Goal: Task Accomplishment & Management: Complete application form

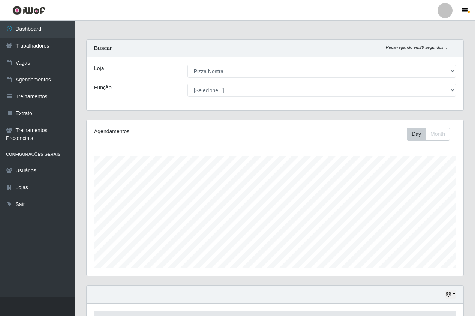
select select "337"
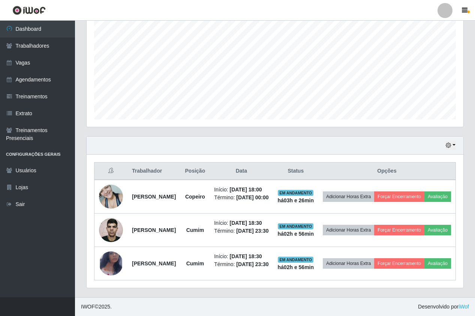
scroll to position [156, 377]
click at [323, 137] on div "Hoje 1 dia 3 dias 1 Semana Não encerrados" at bounding box center [275, 146] width 377 height 18
click at [44, 62] on link "Vagas" at bounding box center [37, 62] width 75 height 17
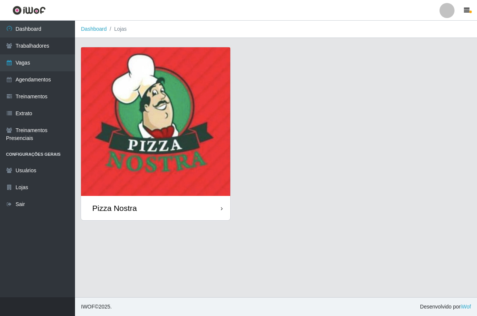
click at [144, 112] on img at bounding box center [155, 121] width 149 height 149
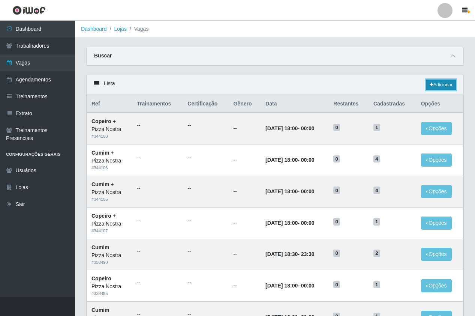
click at [435, 87] on link "Adicionar" at bounding box center [441, 85] width 30 height 11
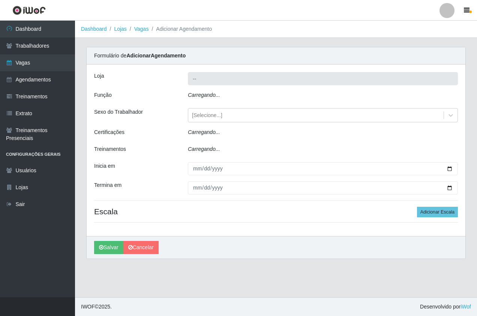
type input "Pizza Nostra"
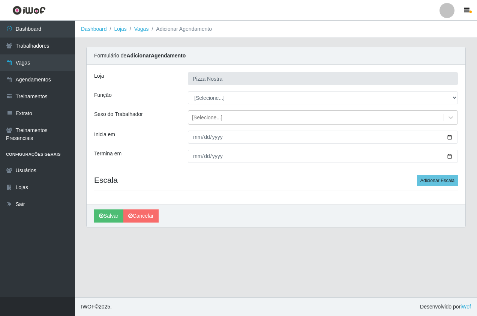
click at [311, 183] on h4 "Escala Adicionar Escala" at bounding box center [276, 179] width 364 height 9
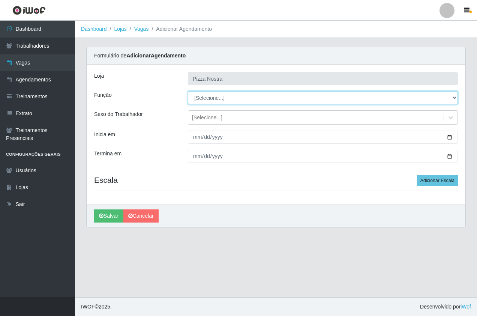
click at [374, 98] on select "[Selecione...] ASG ASG + ASG ++ Auxiliar de Cozinha Auxiliar de Cozinha + Auxil…" at bounding box center [323, 97] width 270 height 13
select select "91"
click at [188, 91] on select "[Selecione...] ASG ASG + ASG ++ Auxiliar de Cozinha Auxiliar de Cozinha + Auxil…" at bounding box center [323, 97] width 270 height 13
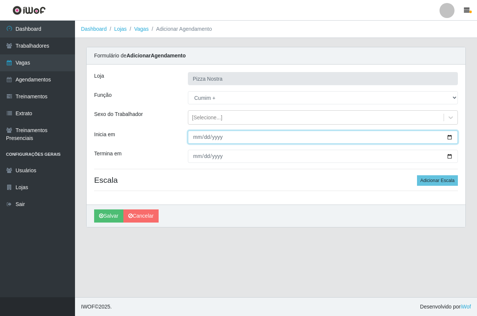
click at [195, 140] on input "Inicia em" at bounding box center [323, 137] width 270 height 13
type input "2025-09-15"
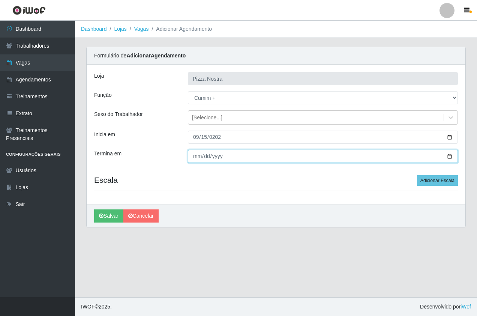
click at [192, 161] on input "Termina em" at bounding box center [323, 156] width 270 height 13
type input "2025-09-15"
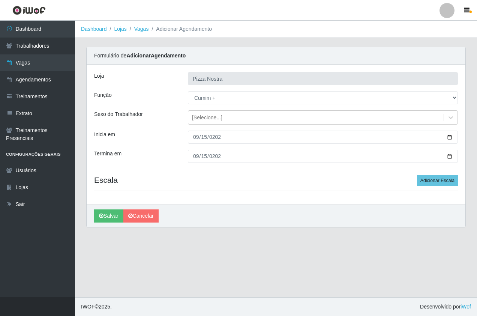
click at [247, 180] on h4 "Escala Adicionar Escala" at bounding box center [276, 179] width 364 height 9
click at [446, 180] on button "Adicionar Escala" at bounding box center [437, 180] width 41 height 11
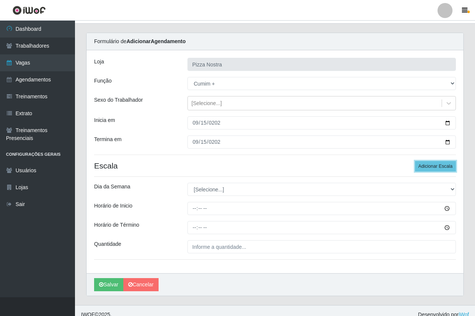
scroll to position [22, 0]
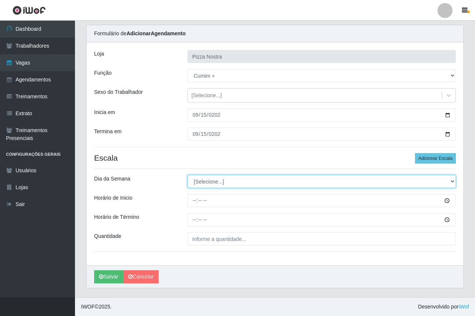
click at [198, 187] on select "[Selecione...] Segunda Terça Quarta Quinta Sexta Sábado Domingo" at bounding box center [322, 181] width 269 height 13
select select "1"
click at [188, 175] on select "[Selecione...] Segunda Terça Quarta Quinta Sexta Sábado Domingo" at bounding box center [322, 181] width 269 height 13
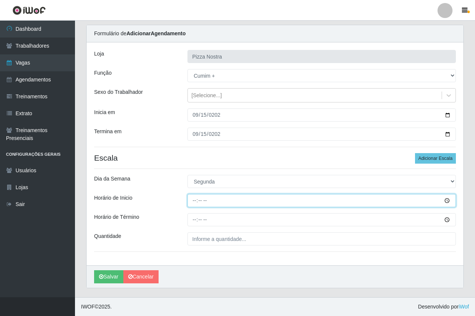
click at [196, 203] on input "Horário de Inicio" at bounding box center [322, 200] width 269 height 13
type input "18:30"
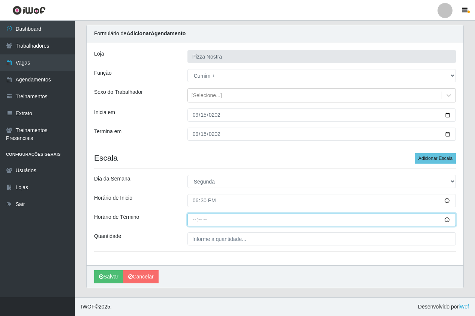
click at [191, 224] on input "Horário de Término" at bounding box center [322, 219] width 269 height 13
type input "23:30"
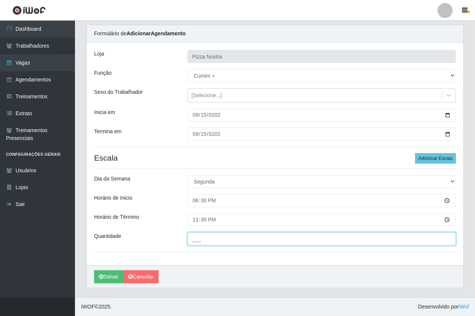
click at [249, 242] on input "___" at bounding box center [322, 238] width 269 height 13
type input "2__"
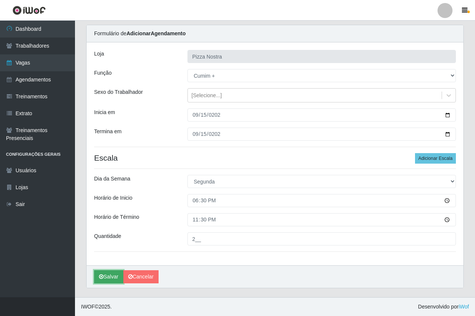
click at [123, 279] on button "Salvar" at bounding box center [108, 276] width 29 height 13
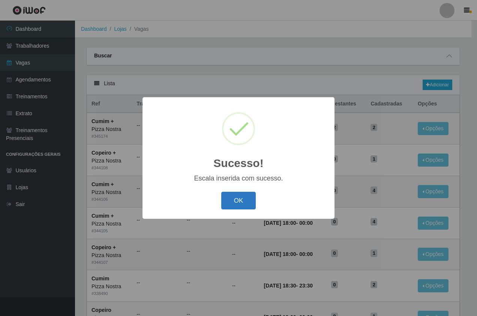
click at [236, 202] on button "OK" at bounding box center [238, 201] width 35 height 18
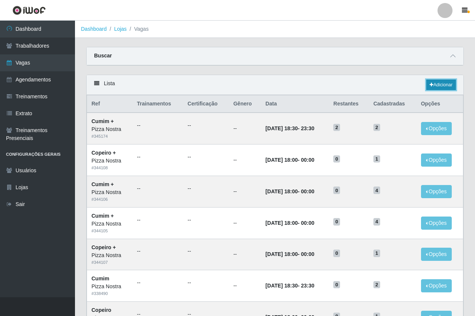
click at [441, 80] on link "Adicionar" at bounding box center [441, 85] width 30 height 11
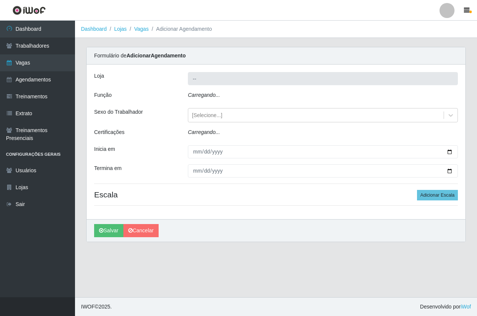
type input "Pizza Nostra"
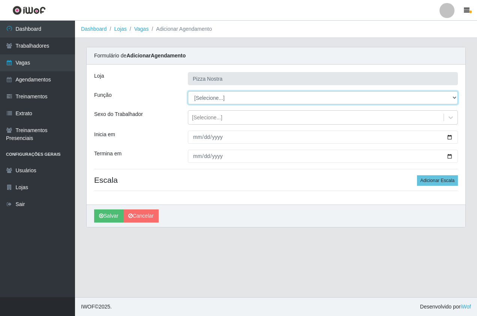
click at [236, 101] on select "[Selecione...] ASG ASG + ASG ++ Auxiliar de Cozinha Auxiliar de Cozinha + Auxil…" at bounding box center [323, 97] width 270 height 13
select select "96"
click at [188, 91] on select "[Selecione...] ASG ASG + ASG ++ Auxiliar de Cozinha Auxiliar de Cozinha + Auxil…" at bounding box center [323, 97] width 270 height 13
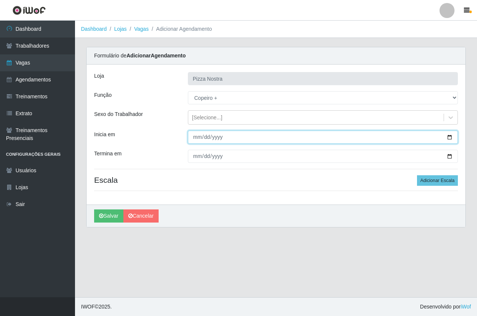
click at [200, 137] on input "Inicia em" at bounding box center [323, 137] width 270 height 13
type input "2025-09-15"
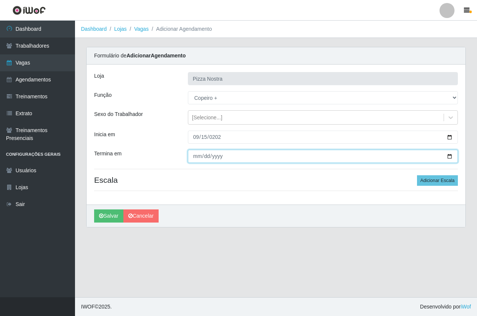
click at [197, 158] on input "Termina em" at bounding box center [323, 156] width 270 height 13
type input "2025-09-15"
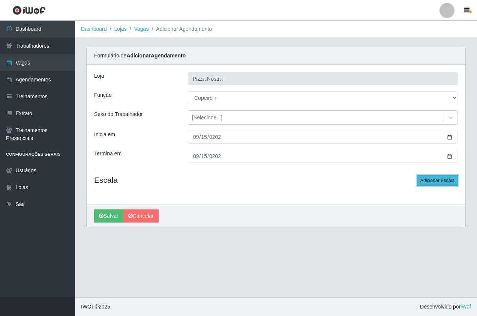
click at [455, 184] on button "Adicionar Escala" at bounding box center [437, 180] width 41 height 11
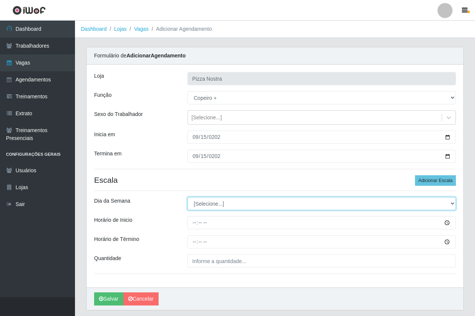
click at [251, 204] on select "[Selecione...] Segunda Terça Quarta Quinta Sexta Sábado Domingo" at bounding box center [322, 203] width 269 height 13
select select "1"
click at [188, 197] on select "[Selecione...] Segunda Terça Quarta Quinta Sexta Sábado Domingo" at bounding box center [322, 203] width 269 height 13
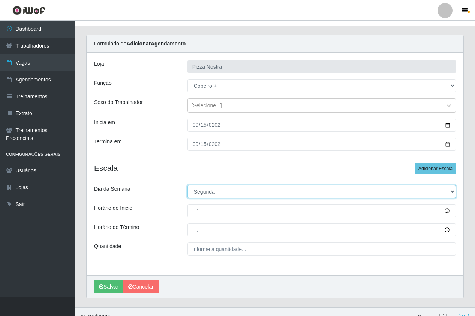
scroll to position [22, 0]
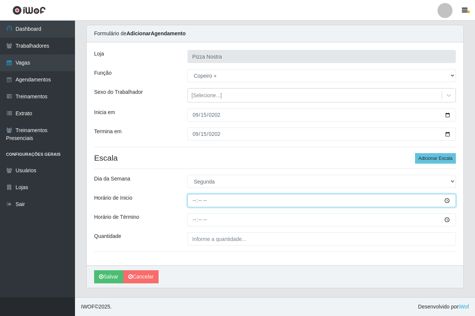
click at [194, 197] on input "Horário de Inicio" at bounding box center [322, 200] width 269 height 13
type input "18:00"
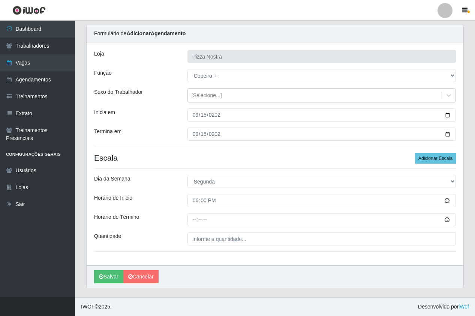
click at [190, 227] on div "Loja Pizza Nostra Função [Selecione...] ASG ASG + ASG ++ Auxiliar de Cozinha Au…" at bounding box center [275, 153] width 377 height 223
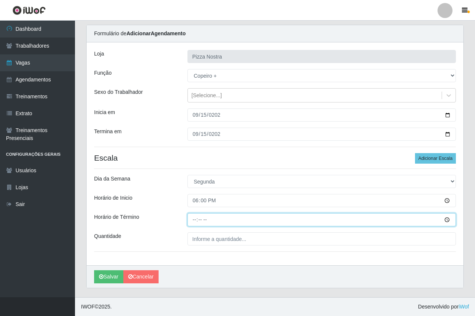
click at [192, 223] on input "Horário de Término" at bounding box center [322, 219] width 269 height 13
type input "00:00"
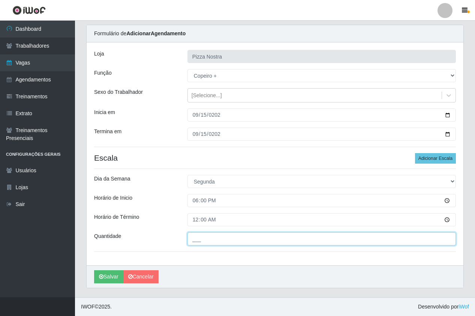
drag, startPoint x: 224, startPoint y: 242, endPoint x: 224, endPoint y: 236, distance: 6.4
click at [224, 242] on input "___" at bounding box center [322, 238] width 269 height 13
type input "1__"
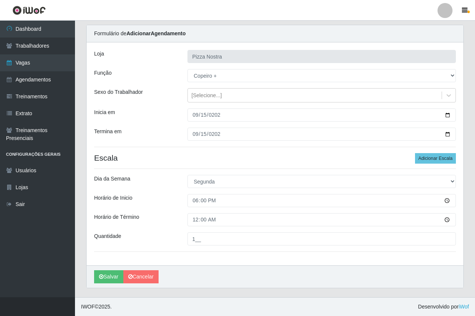
click at [212, 280] on div "Salvar Cancelar" at bounding box center [275, 276] width 377 height 23
click at [108, 280] on button "Salvar" at bounding box center [108, 276] width 29 height 13
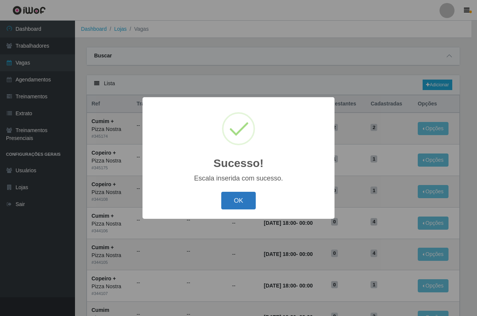
click at [246, 197] on button "OK" at bounding box center [238, 201] width 35 height 18
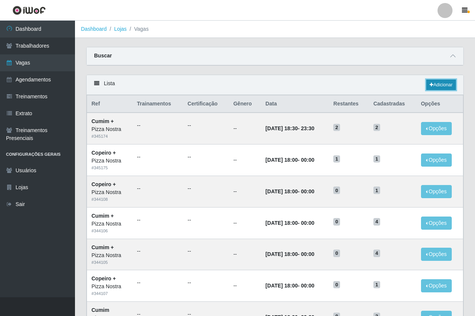
click at [431, 87] on icon at bounding box center [432, 85] width 4 height 5
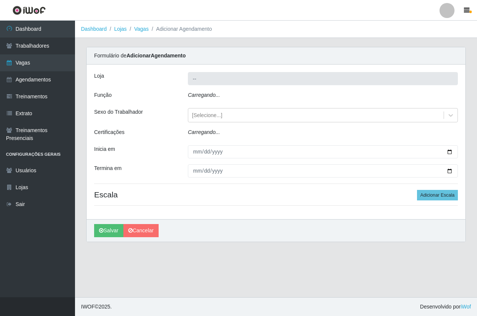
type input "Pizza Nostra"
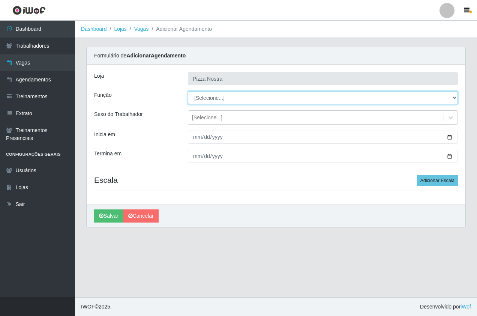
click at [252, 101] on select "[Selecione...] ASG ASG + ASG ++ Auxiliar de Cozinha Auxiliar de Cozinha + Auxil…" at bounding box center [323, 97] width 270 height 13
select select "17"
click at [188, 91] on select "[Selecione...] ASG ASG + ASG ++ Auxiliar de Cozinha Auxiliar de Cozinha + Auxil…" at bounding box center [323, 97] width 270 height 13
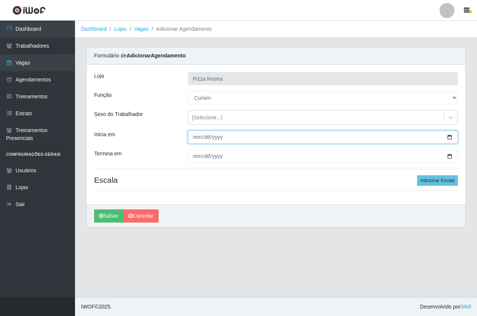
click at [193, 136] on input "Inicia em" at bounding box center [323, 137] width 270 height 13
type input "2025-09-16"
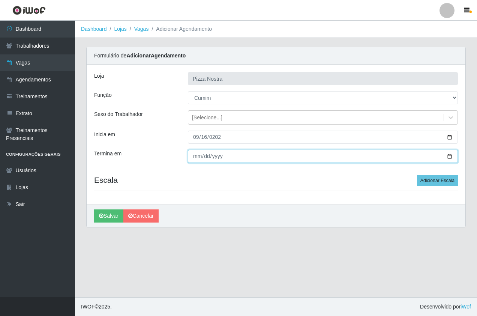
click at [195, 160] on input "Termina em" at bounding box center [323, 156] width 270 height 13
click at [191, 159] on input "Termina em" at bounding box center [323, 156] width 270 height 13
type input "2025-09-19"
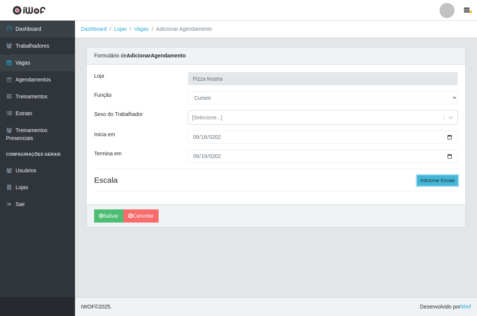
click at [447, 184] on button "Adicionar Escala" at bounding box center [437, 180] width 41 height 11
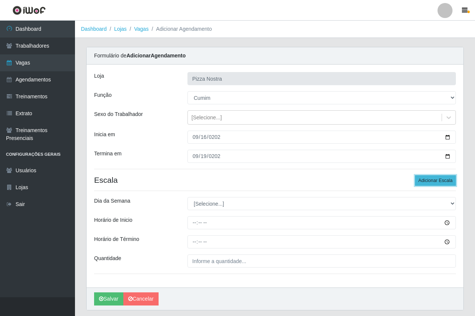
click at [447, 184] on button "Adicionar Escala" at bounding box center [435, 180] width 41 height 11
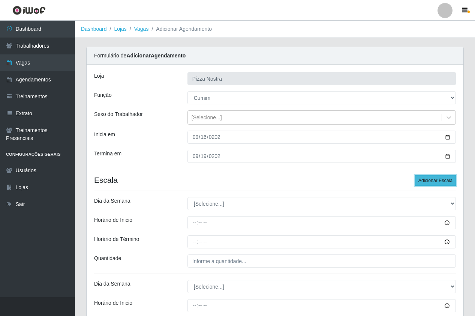
click at [447, 184] on button "Adicionar Escala" at bounding box center [435, 180] width 41 height 11
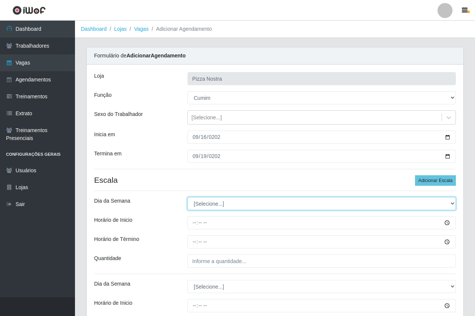
click at [219, 200] on select "[Selecione...] Segunda Terça Quarta Quinta Sexta Sábado Domingo" at bounding box center [322, 203] width 269 height 13
select select "2"
click at [188, 197] on select "[Selecione...] Segunda Terça Quarta Quinta Sexta Sábado Domingo" at bounding box center [322, 203] width 269 height 13
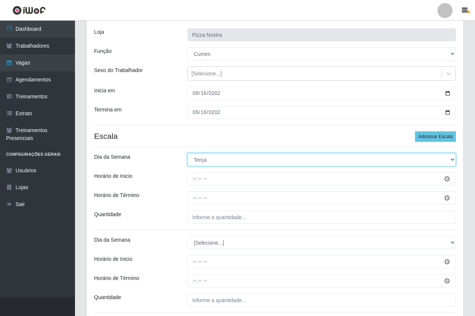
scroll to position [113, 0]
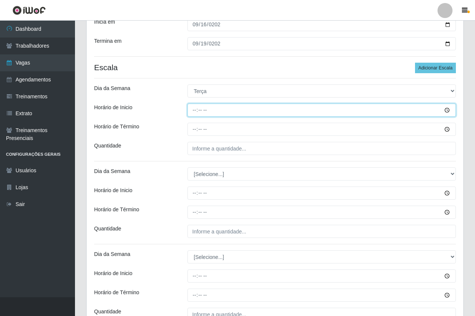
click at [193, 113] on input "Horário de Inicio" at bounding box center [322, 110] width 269 height 13
type input "18:30"
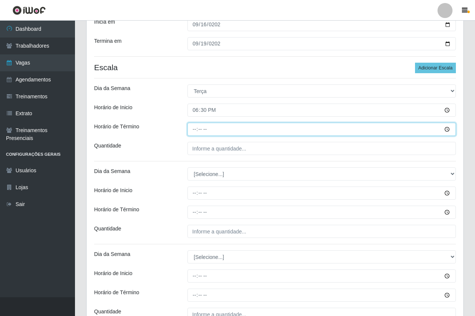
click at [193, 130] on input "Horário de Término" at bounding box center [322, 129] width 269 height 13
type input "23:30"
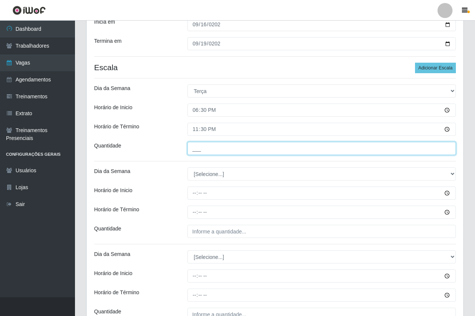
click at [211, 154] on input "___" at bounding box center [322, 148] width 269 height 13
type input "1__"
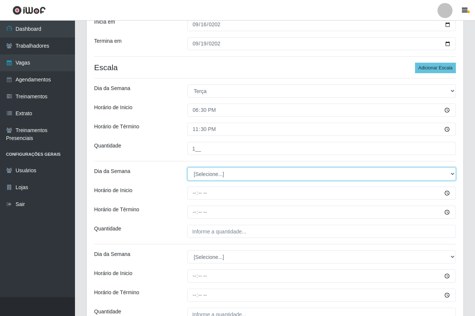
click at [203, 176] on select "[Selecione...] Segunda Terça Quarta Quinta Sexta Sábado Domingo" at bounding box center [322, 173] width 269 height 13
select select "3"
click at [188, 167] on select "[Selecione...] Segunda Terça Quarta Quinta Sexta Sábado Domingo" at bounding box center [322, 173] width 269 height 13
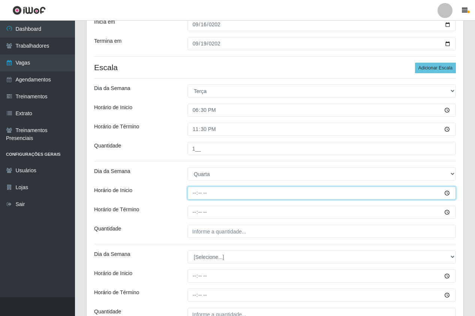
click at [193, 195] on input "Horário de Inicio" at bounding box center [322, 192] width 269 height 13
type input "18:30"
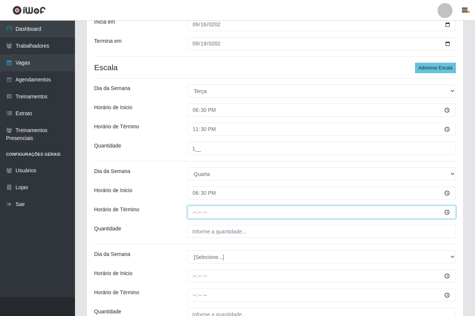
click at [196, 212] on input "Horário de Término" at bounding box center [322, 212] width 269 height 13
type input "23:30"
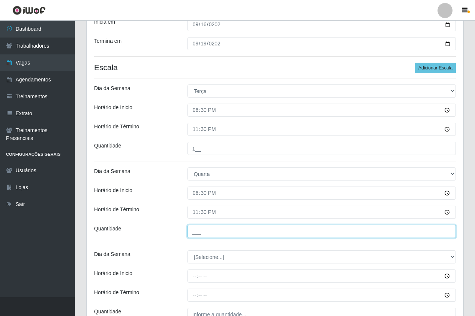
click at [218, 231] on input "___" at bounding box center [322, 231] width 269 height 13
type input "1__"
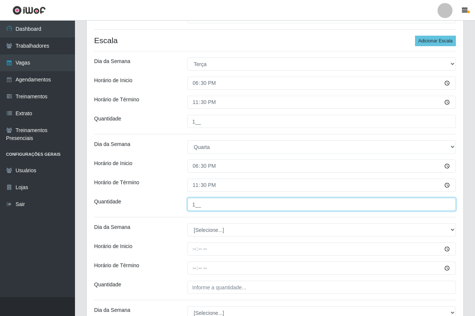
scroll to position [188, 0]
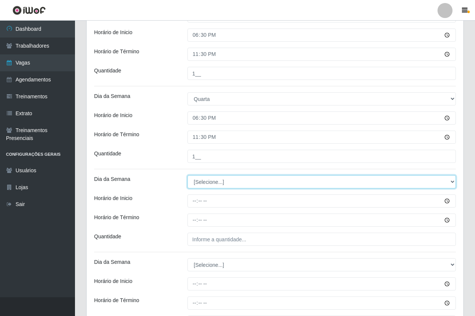
click at [218, 186] on select "[Selecione...] Segunda Terça Quarta Quinta Sexta Sábado Domingo" at bounding box center [322, 181] width 269 height 13
select select "4"
click at [188, 175] on select "[Selecione...] Segunda Terça Quarta Quinta Sexta Sábado Domingo" at bounding box center [322, 181] width 269 height 13
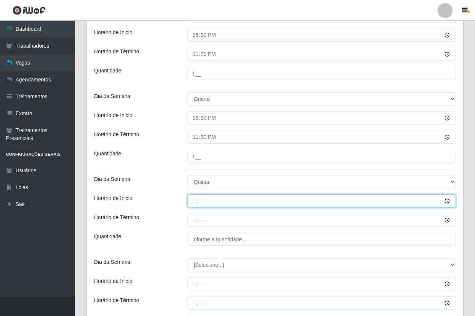
click at [205, 197] on input "Horário de Inicio" at bounding box center [322, 200] width 269 height 13
type input "18:30"
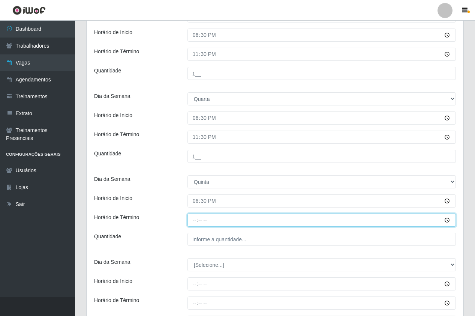
click at [194, 221] on input "Horário de Término" at bounding box center [322, 219] width 269 height 13
type input "23:30"
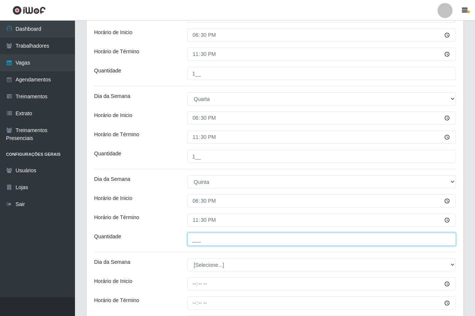
click at [209, 240] on input "___" at bounding box center [322, 239] width 269 height 13
type input "1__"
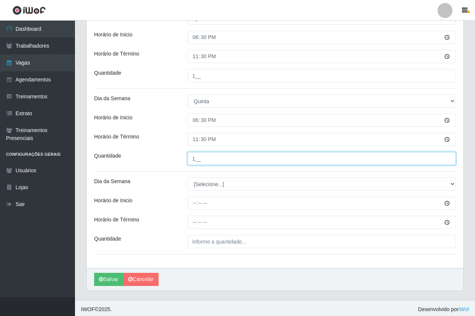
scroll to position [271, 0]
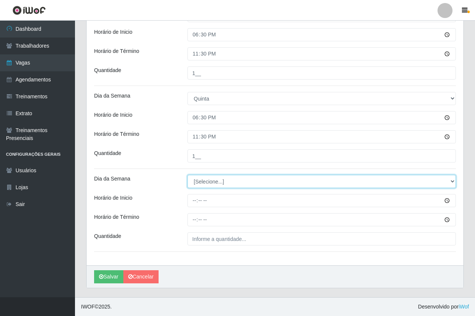
click at [213, 183] on select "[Selecione...] Segunda Terça Quarta Quinta Sexta Sábado Domingo" at bounding box center [322, 181] width 269 height 13
click at [207, 187] on select "[Selecione...] Segunda Terça Quarta Quinta Sexta Sábado Domingo" at bounding box center [322, 181] width 269 height 13
select select "5"
click at [188, 175] on select "[Selecione...] Segunda Terça Quarta Quinta Sexta Sábado Domingo" at bounding box center [322, 181] width 269 height 13
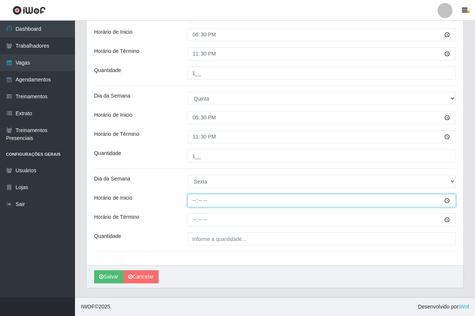
click at [194, 201] on input "Horário de Inicio" at bounding box center [322, 200] width 269 height 13
type input "18:30"
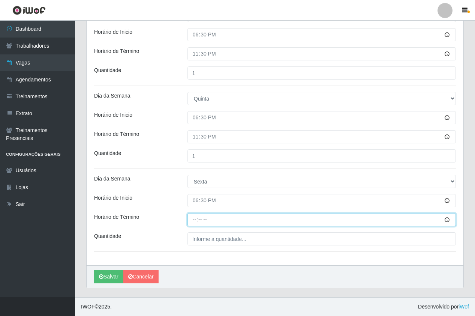
click at [196, 221] on input "Horário de Término" at bounding box center [322, 219] width 269 height 13
type input "23:30"
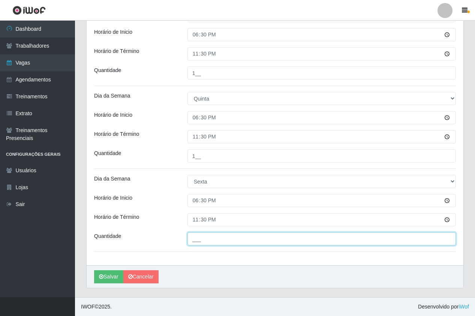
click at [210, 237] on input "___" at bounding box center [322, 238] width 269 height 13
type input "2__"
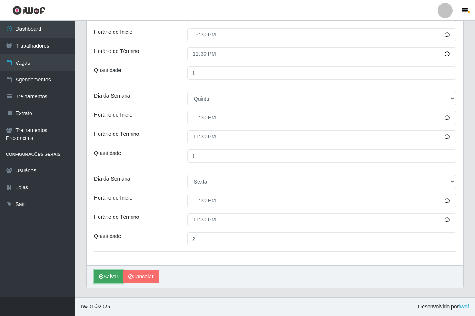
click at [111, 274] on button "Salvar" at bounding box center [108, 276] width 29 height 13
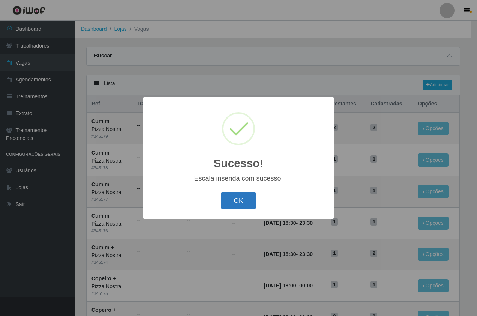
click at [227, 202] on button "OK" at bounding box center [238, 201] width 35 height 18
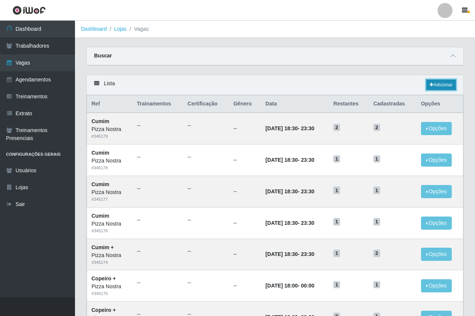
click at [430, 84] on icon at bounding box center [432, 85] width 4 height 5
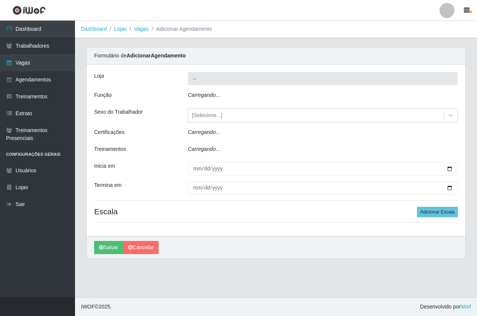
type input "Pizza Nostra"
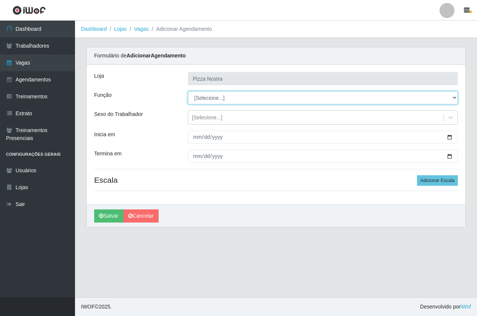
drag, startPoint x: 204, startPoint y: 96, endPoint x: 203, endPoint y: 105, distance: 8.8
click at [204, 96] on select "[Selecione...] ASG ASG + ASG ++ Auxiliar de Cozinha Auxiliar de Cozinha + Auxil…" at bounding box center [323, 97] width 270 height 13
select select "20"
click at [188, 91] on select "[Selecione...] ASG ASG + ASG ++ Auxiliar de Cozinha Auxiliar de Cozinha + Auxil…" at bounding box center [323, 97] width 270 height 13
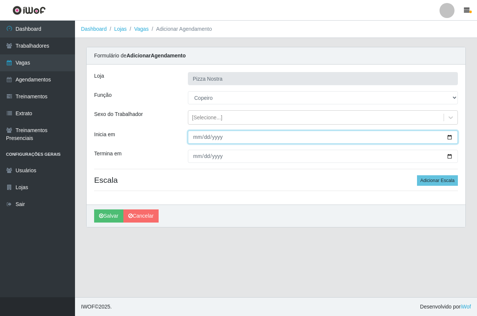
click at [191, 138] on input "Inicia em" at bounding box center [323, 137] width 270 height 13
type input "2025-09-16"
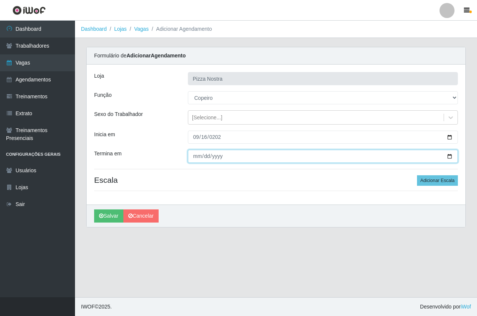
click at [203, 156] on input "Termina em" at bounding box center [323, 156] width 270 height 13
click at [198, 153] on input "Termina em" at bounding box center [323, 156] width 270 height 13
type input "2025-09-19"
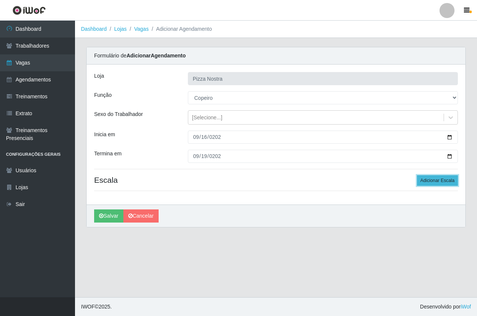
click at [447, 181] on button "Adicionar Escala" at bounding box center [437, 180] width 41 height 11
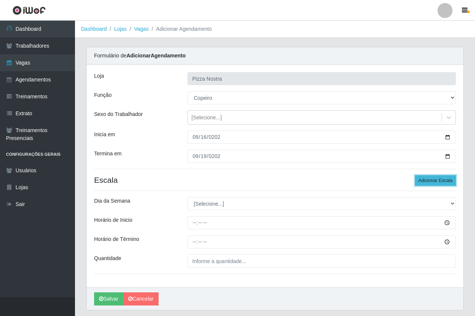
click at [447, 181] on button "Adicionar Escala" at bounding box center [435, 180] width 41 height 11
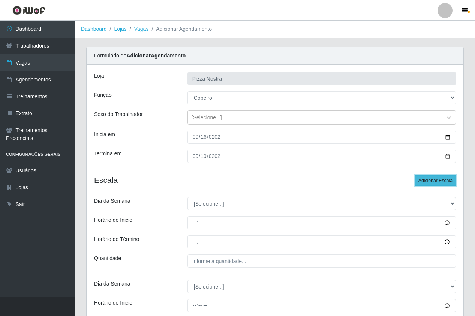
click at [447, 181] on button "Adicionar Escala" at bounding box center [435, 180] width 41 height 11
click at [446, 183] on button "Adicionar Escala" at bounding box center [435, 180] width 41 height 11
click at [239, 164] on div "Loja Pizza Nostra Função [Selecione...] ASG ASG + ASG ++ Auxiliar de Cozinha Au…" at bounding box center [275, 300] width 377 height 471
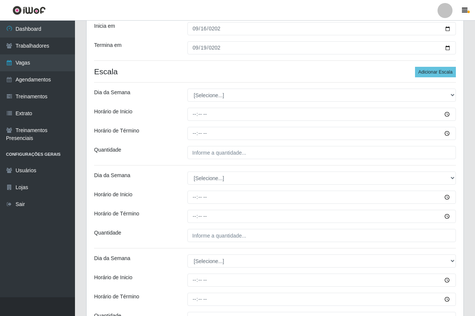
scroll to position [113, 0]
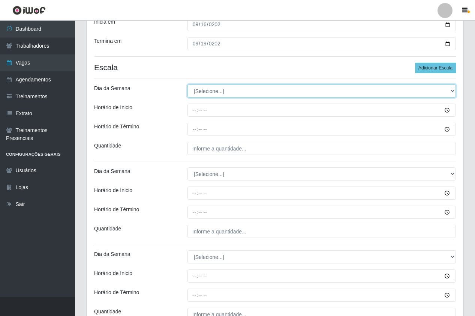
click at [204, 92] on select "[Selecione...] Segunda Terça Quarta Quinta Sexta Sábado Domingo" at bounding box center [322, 90] width 269 height 13
select select "2"
click at [188, 84] on select "[Selecione...] Segunda Terça Quarta Quinta Sexta Sábado Domingo" at bounding box center [322, 90] width 269 height 13
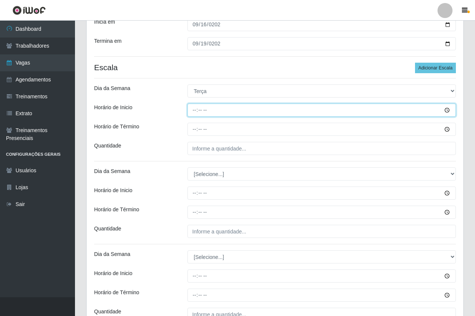
click at [196, 110] on input "Horário de Inicio" at bounding box center [322, 110] width 269 height 13
type input "18:00"
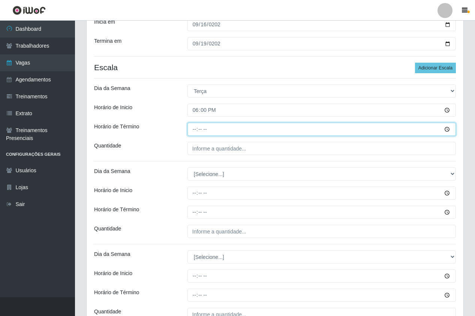
click at [194, 132] on input "Horário de Término" at bounding box center [322, 129] width 269 height 13
type input "00:00"
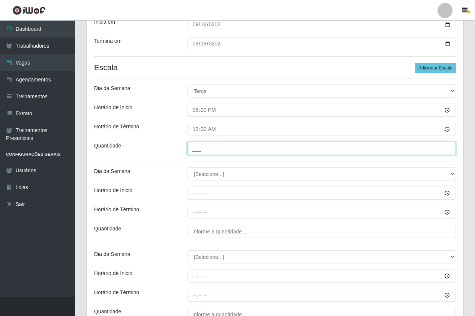
drag, startPoint x: 197, startPoint y: 154, endPoint x: 201, endPoint y: 155, distance: 4.6
click at [197, 154] on input "___" at bounding box center [322, 148] width 269 height 13
type input "1__"
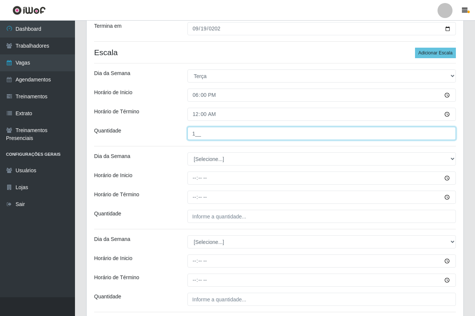
scroll to position [150, 0]
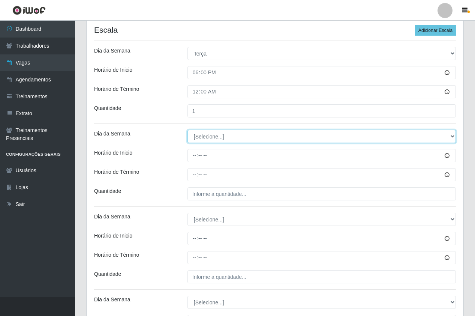
click at [198, 140] on select "[Selecione...] Segunda Terça Quarta Quinta Sexta Sábado Domingo" at bounding box center [322, 136] width 269 height 13
select select "3"
click at [188, 130] on select "[Selecione...] Segunda Terça Quarta Quinta Sexta Sábado Domingo" at bounding box center [322, 136] width 269 height 13
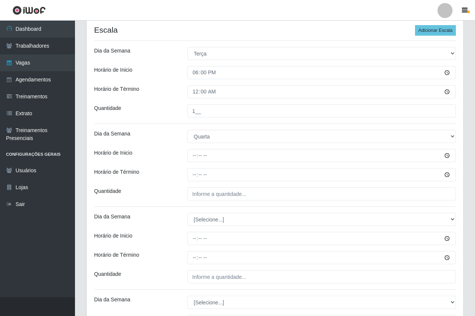
click at [192, 162] on div "Loja Pizza Nostra Função [Selecione...] ASG ASG + ASG ++ Auxiliar de Cozinha Au…" at bounding box center [275, 149] width 377 height 471
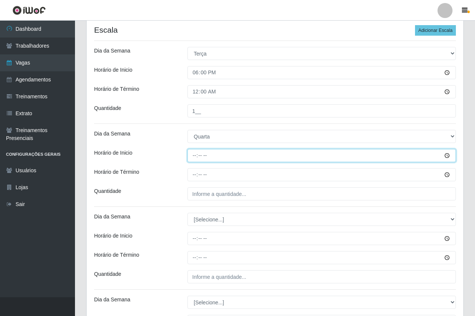
click at [191, 158] on input "Horário de Inicio" at bounding box center [322, 155] width 269 height 13
type input "18:00"
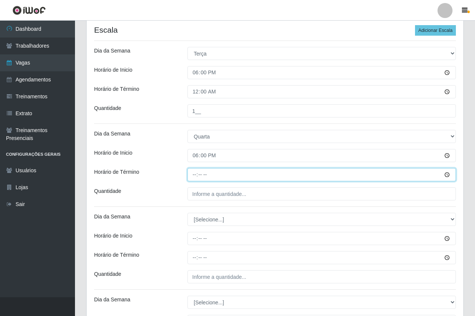
click at [198, 176] on input "Horário de Término" at bounding box center [322, 174] width 269 height 13
click at [196, 175] on input "Horário de Término" at bounding box center [322, 174] width 269 height 13
type input "00:00"
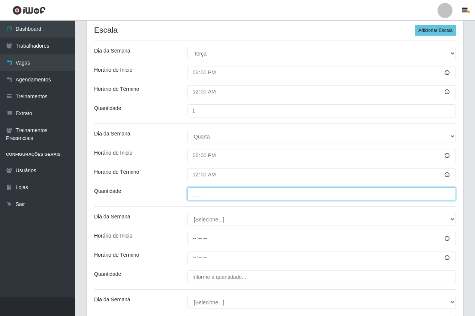
click at [204, 195] on input "___" at bounding box center [322, 193] width 269 height 13
type input "1__"
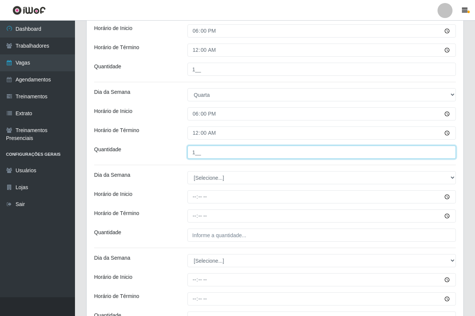
scroll to position [225, 0]
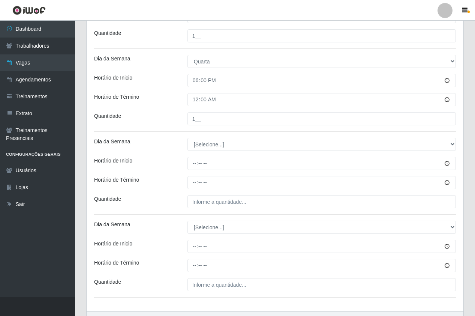
click at [218, 154] on div "Loja Pizza Nostra Função [Selecione...] ASG ASG + ASG ++ Auxiliar de Cozinha Au…" at bounding box center [275, 74] width 377 height 471
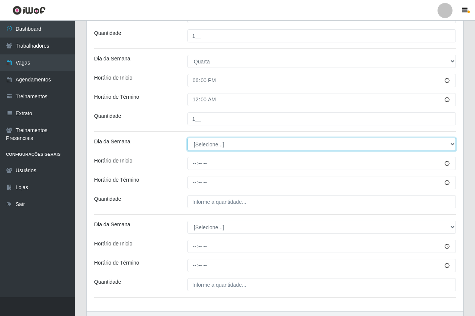
drag, startPoint x: 216, startPoint y: 144, endPoint x: 217, endPoint y: 149, distance: 5.5
click at [216, 144] on select "[Selecione...] Segunda Terça Quarta Quinta Sexta Sábado Domingo" at bounding box center [322, 144] width 269 height 13
select select "4"
click at [188, 138] on select "[Selecione...] Segunda Terça Quarta Quinta Sexta Sábado Domingo" at bounding box center [322, 144] width 269 height 13
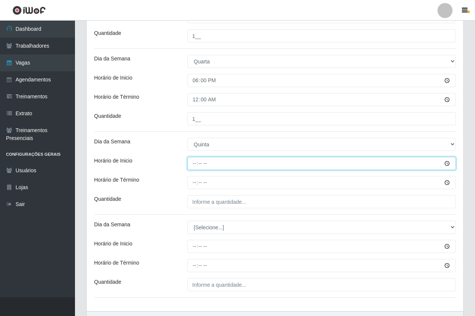
click at [195, 165] on input "Horário de Inicio" at bounding box center [322, 163] width 269 height 13
type input "18:00"
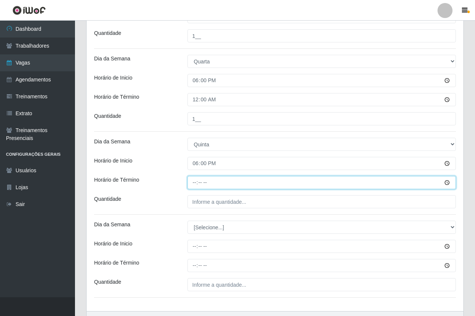
click at [195, 185] on input "Horário de Término" at bounding box center [322, 182] width 269 height 13
type input "00:00"
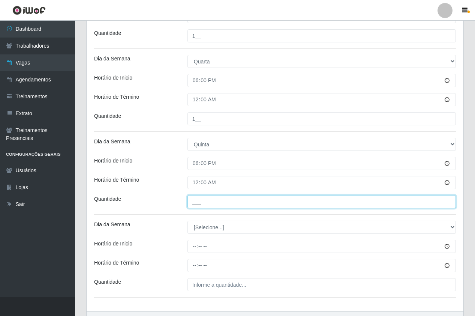
click at [216, 204] on input "___" at bounding box center [322, 201] width 269 height 13
type input "1__"
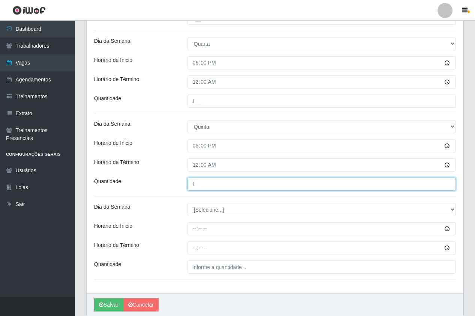
scroll to position [271, 0]
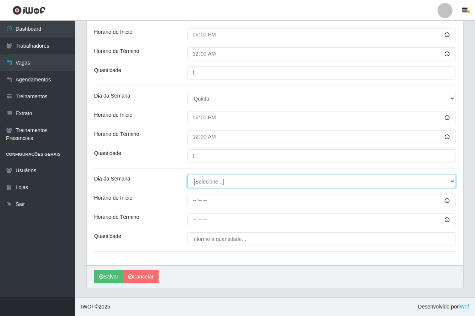
click at [223, 182] on select "[Selecione...] Segunda Terça Quarta Quinta Sexta Sábado Domingo" at bounding box center [322, 181] width 269 height 13
select select "5"
click at [188, 175] on select "[Selecione...] Segunda Terça Quarta Quinta Sexta Sábado Domingo" at bounding box center [322, 181] width 269 height 13
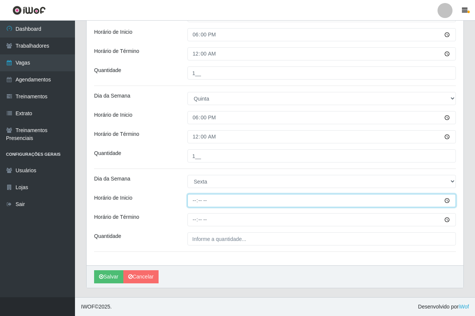
click at [192, 202] on input "Horário de Inicio" at bounding box center [322, 200] width 269 height 13
type input "18:00"
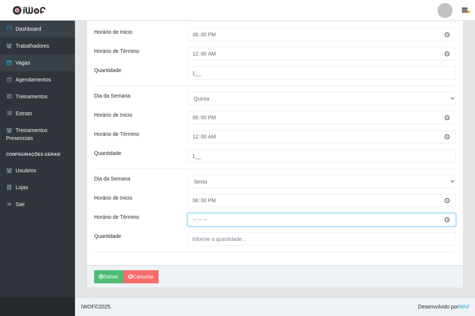
click at [200, 218] on input "Horário de Término" at bounding box center [322, 219] width 269 height 13
click at [192, 220] on input "Horário de Término" at bounding box center [322, 219] width 269 height 13
click at [193, 219] on input "Horário de Término" at bounding box center [322, 219] width 269 height 13
type input "00:00"
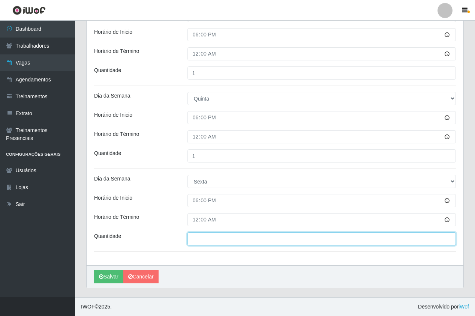
click at [203, 243] on input "___" at bounding box center [322, 238] width 269 height 13
type input "1__"
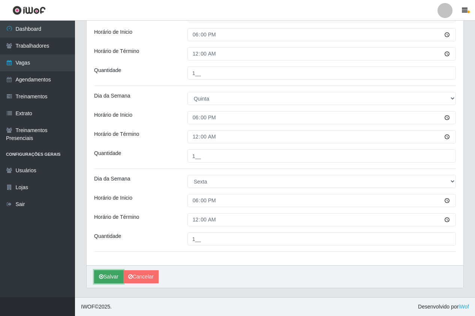
click at [105, 279] on button "Salvar" at bounding box center [108, 276] width 29 height 13
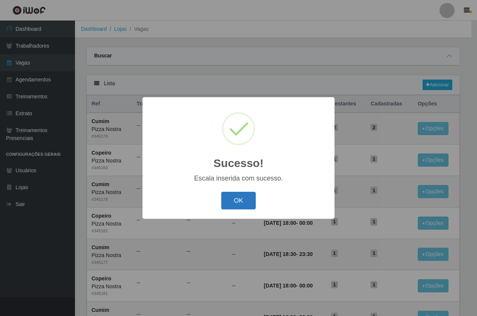
click at [240, 206] on button "OK" at bounding box center [238, 201] width 35 height 18
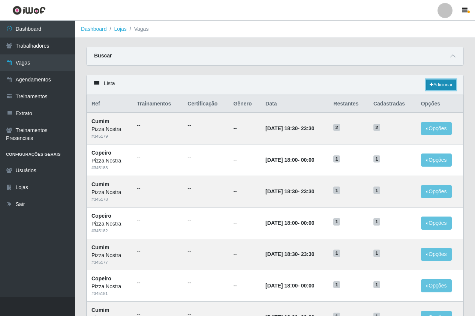
click at [441, 87] on link "Adicionar" at bounding box center [441, 85] width 30 height 11
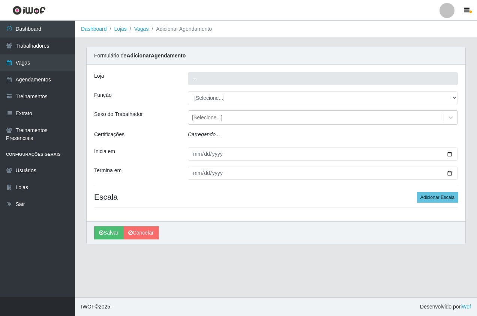
type input "Pizza Nostra"
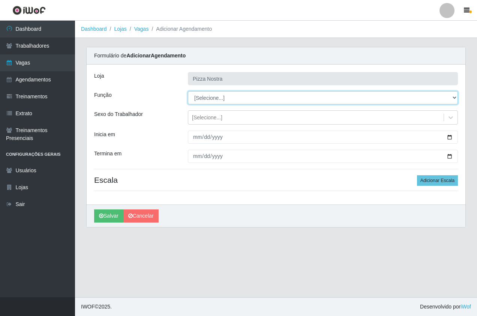
click at [208, 100] on select "[Selecione...] ASG ASG + ASG ++ Auxiliar de Cozinha Auxiliar de Cozinha + Auxil…" at bounding box center [323, 97] width 270 height 13
select select "79"
click at [188, 91] on select "[Selecione...] ASG ASG + ASG ++ Auxiliar de Cozinha Auxiliar de Cozinha + Auxil…" at bounding box center [323, 97] width 270 height 13
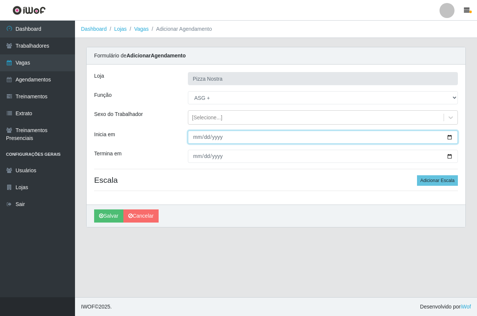
click at [197, 134] on input "Inicia em" at bounding box center [323, 137] width 270 height 13
type input "2025-09-13"
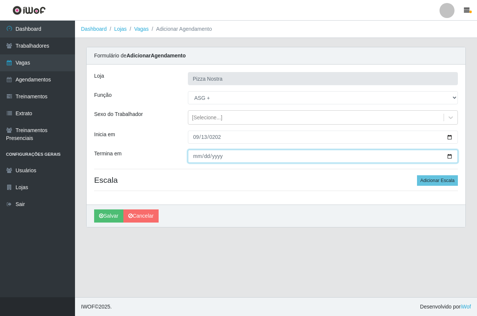
click at [194, 155] on input "Termina em" at bounding box center [323, 156] width 270 height 13
type input "2025-09-14"
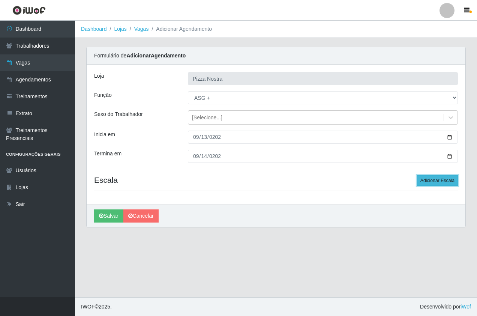
click at [440, 185] on button "Adicionar Escala" at bounding box center [437, 180] width 41 height 11
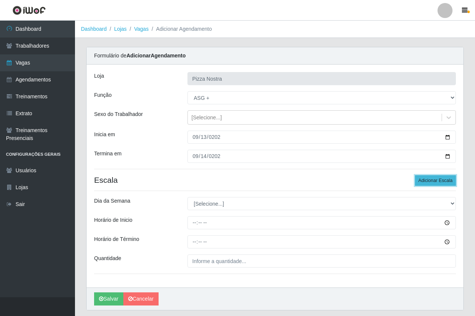
click at [440, 185] on button "Adicionar Escala" at bounding box center [435, 180] width 41 height 11
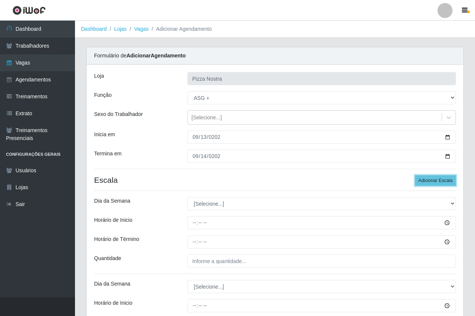
scroll to position [105, 0]
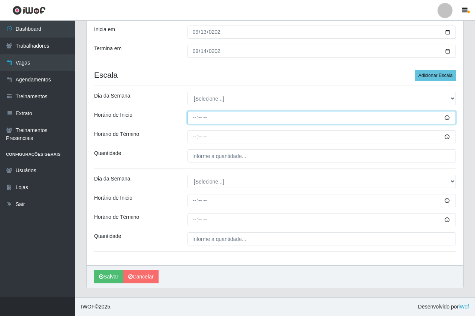
click at [203, 123] on input "Horário de Inicio" at bounding box center [322, 117] width 269 height 13
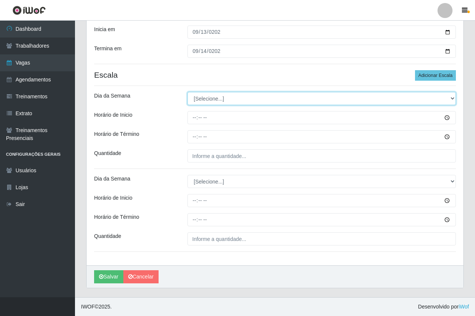
click at [195, 104] on select "[Selecione...] Segunda Terça Quarta Quinta Sexta Sábado Domingo" at bounding box center [322, 98] width 269 height 13
select select "6"
click at [188, 92] on select "[Selecione...] Segunda Terça Quarta Quinta Sexta Sábado Domingo" at bounding box center [322, 98] width 269 height 13
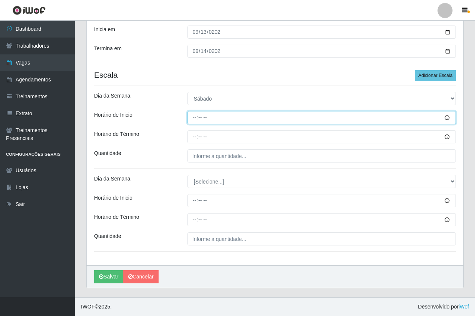
click at [195, 122] on input "Horário de Inicio" at bounding box center [322, 117] width 269 height 13
type input "12:00"
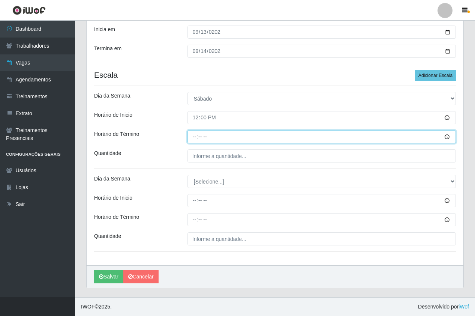
click at [191, 140] on input "Horário de Término" at bounding box center [322, 136] width 269 height 13
type input "16:00"
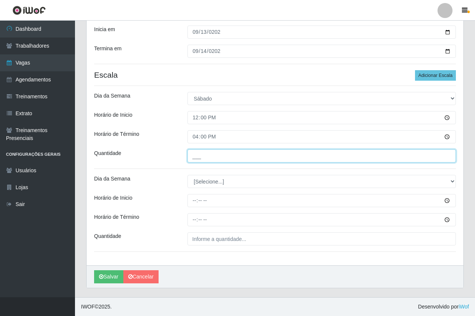
click at [204, 159] on input "___" at bounding box center [322, 155] width 269 height 13
type input "1__"
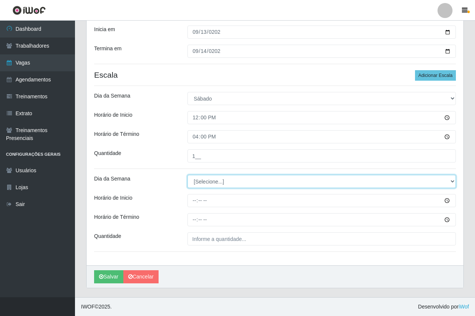
click at [200, 180] on select "[Selecione...] Segunda Terça Quarta Quinta Sexta Sábado Domingo" at bounding box center [322, 181] width 269 height 13
select select "0"
click at [188, 175] on select "[Selecione...] Segunda Terça Quarta Quinta Sexta Sábado Domingo" at bounding box center [322, 181] width 269 height 13
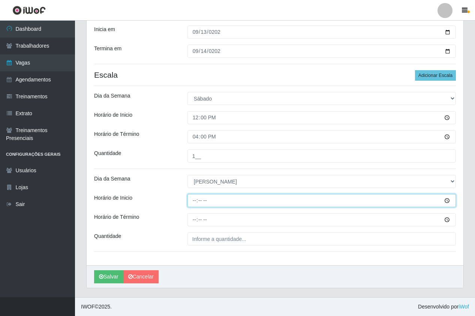
click at [194, 200] on input "Horário de Inicio" at bounding box center [322, 200] width 269 height 13
type input "12:00"
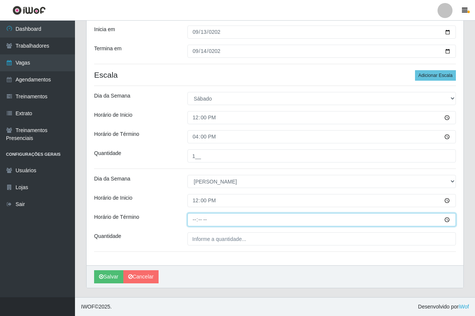
click at [192, 216] on input "Horário de Término" at bounding box center [322, 219] width 269 height 13
type input "16:00"
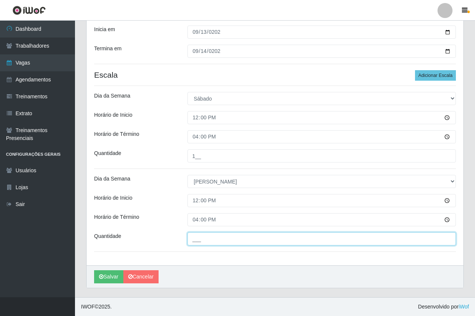
drag, startPoint x: 203, startPoint y: 237, endPoint x: 206, endPoint y: 239, distance: 4.2
click at [203, 239] on input "___" at bounding box center [322, 238] width 269 height 13
type input "1__"
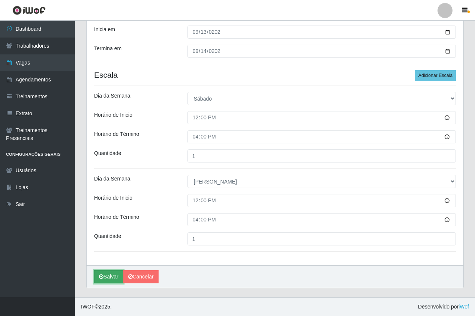
click at [114, 277] on button "Salvar" at bounding box center [108, 276] width 29 height 13
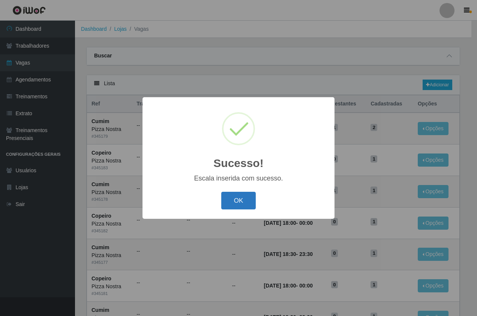
click at [252, 199] on button "OK" at bounding box center [238, 201] width 35 height 18
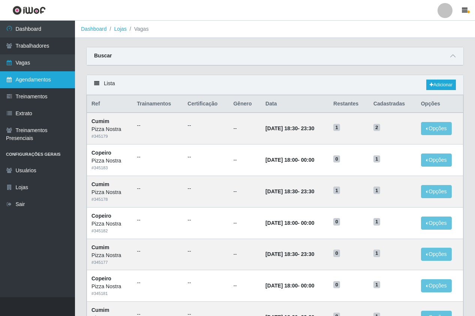
click at [47, 82] on link "Agendamentos" at bounding box center [37, 79] width 75 height 17
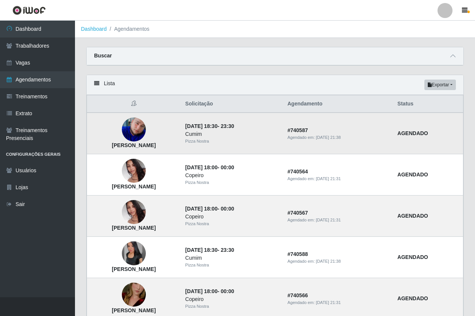
click at [142, 130] on img at bounding box center [134, 129] width 24 height 24
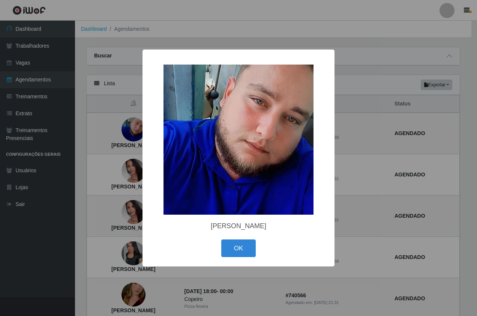
click at [122, 127] on div "× Erick Mayke Lima Freitas OK Cancel" at bounding box center [238, 158] width 477 height 316
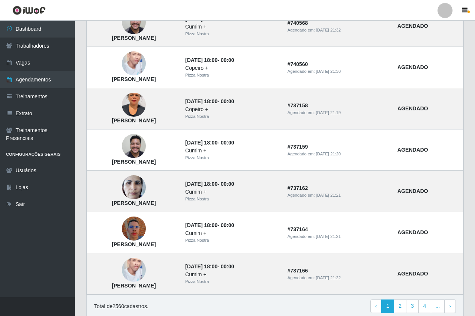
scroll to position [467, 0]
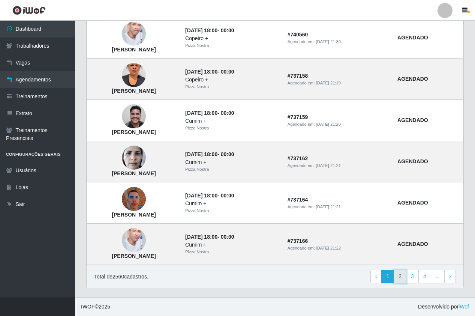
click at [400, 278] on link "2" at bounding box center [400, 277] width 13 height 14
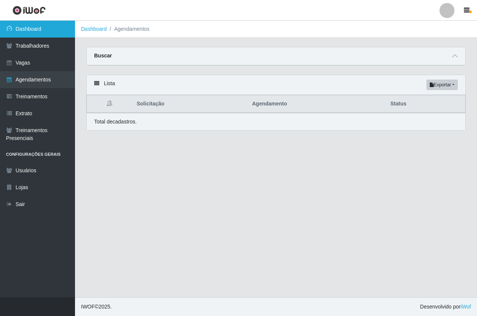
click at [47, 32] on link "Dashboard" at bounding box center [37, 29] width 75 height 17
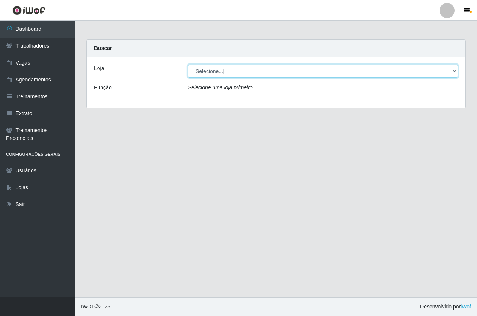
click at [213, 66] on select "[Selecione...] Pizza Nostra" at bounding box center [323, 71] width 270 height 13
click at [188, 65] on select "[Selecione...] Pizza Nostra" at bounding box center [323, 71] width 270 height 13
click at [216, 75] on select "[Selecione...] Pizza Nostra" at bounding box center [323, 71] width 270 height 13
select select "337"
click at [188, 65] on select "[Selecione...] Pizza Nostra" at bounding box center [323, 71] width 270 height 13
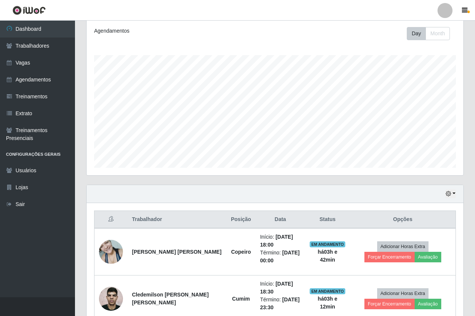
scroll to position [189, 0]
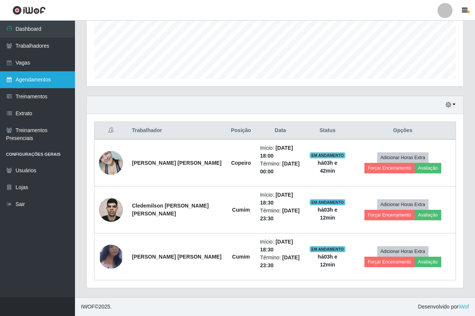
click at [59, 83] on link "Agendamentos" at bounding box center [37, 79] width 75 height 17
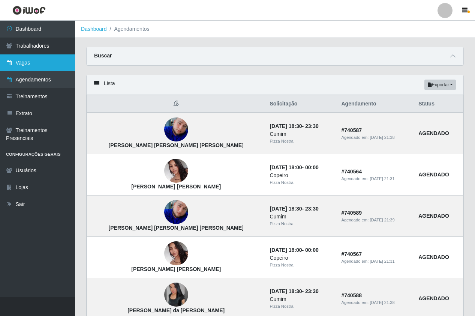
click at [58, 62] on link "Vagas" at bounding box center [37, 62] width 75 height 17
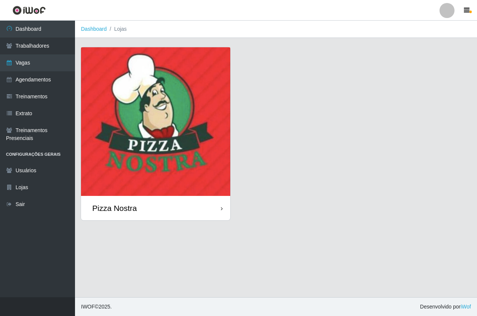
click at [223, 141] on img at bounding box center [155, 121] width 149 height 149
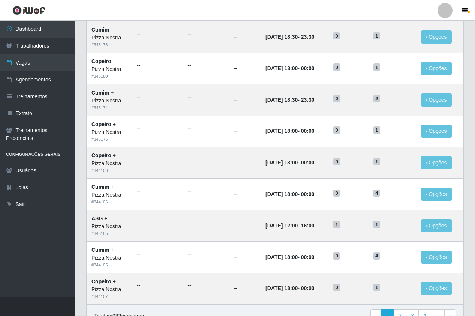
scroll to position [320, 0]
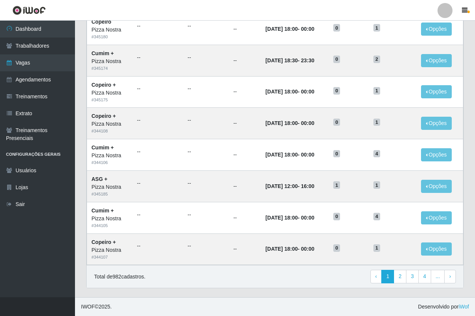
click at [255, 284] on div "Total de 982 cadastros. ‹ Previous 1 2 3 4 ... › Next" at bounding box center [275, 276] width 377 height 23
drag, startPoint x: 45, startPoint y: 30, endPoint x: 53, endPoint y: 7, distance: 24.7
click at [45, 30] on link "Dashboard" at bounding box center [37, 29] width 75 height 17
